Goal: Information Seeking & Learning: Learn about a topic

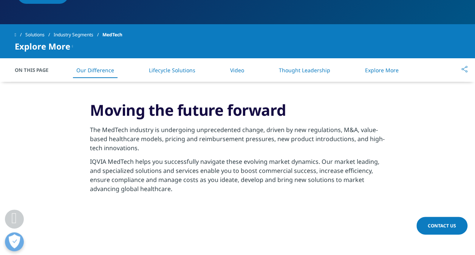
scroll to position [261, 0]
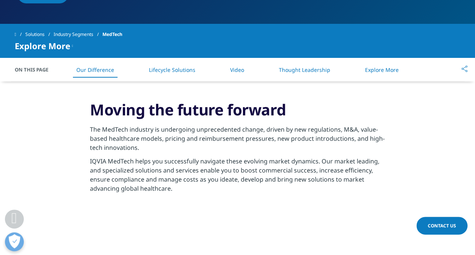
click at [184, 67] on link "Lifecycle Solutions" at bounding box center [172, 69] width 46 height 7
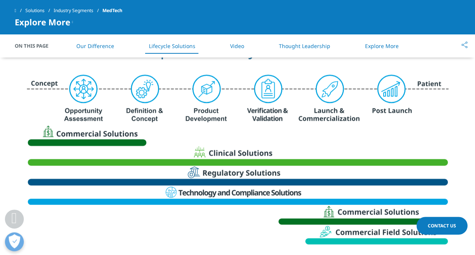
scroll to position [382, 0]
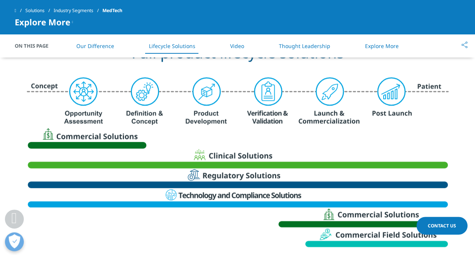
click at [78, 87] on img at bounding box center [237, 146] width 423 height 216
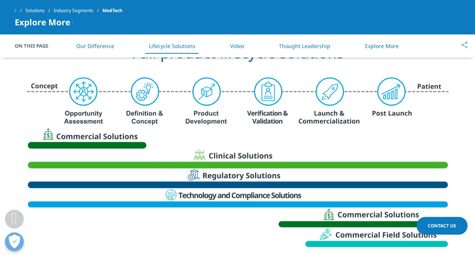
click at [78, 87] on img at bounding box center [237, 146] width 423 height 216
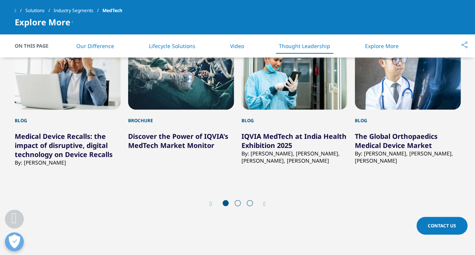
scroll to position [1087, 0]
click at [263, 201] on icon "Next slide" at bounding box center [264, 203] width 2 height 6
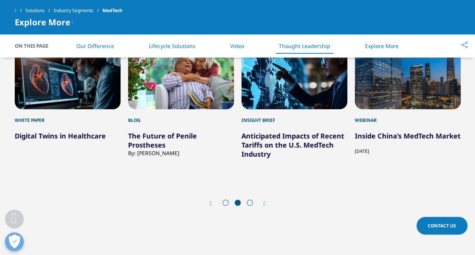
click at [263, 201] on icon "Next slide" at bounding box center [264, 203] width 2 height 6
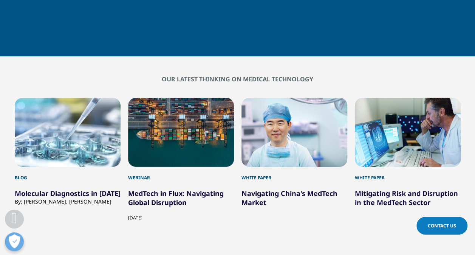
scroll to position [261, 0]
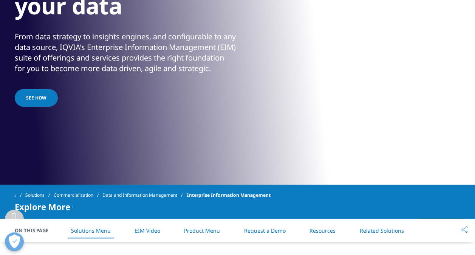
scroll to position [156, 0]
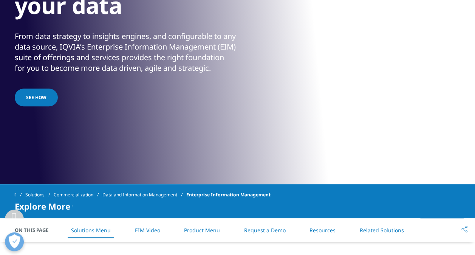
click at [31, 96] on link "See how" at bounding box center [36, 97] width 43 height 18
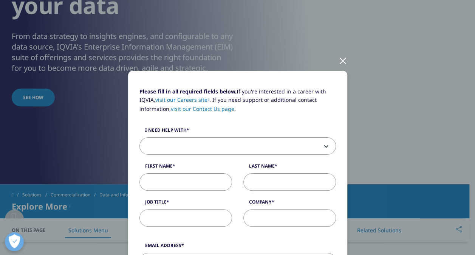
click at [339, 60] on div at bounding box center [343, 60] width 9 height 21
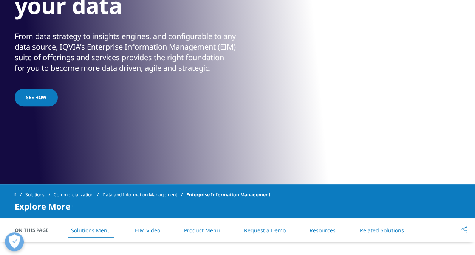
scroll to position [0, 0]
